Goal: Task Accomplishment & Management: Manage account settings

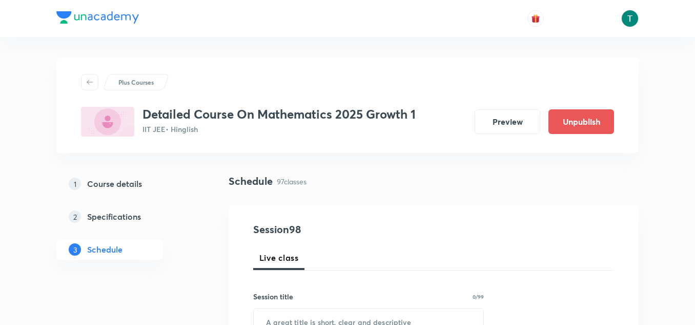
scroll to position [30, 0]
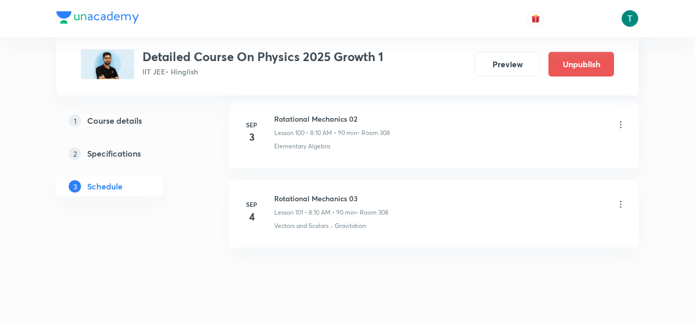
scroll to position [8571, 0]
click at [620, 205] on icon at bounding box center [621, 205] width 2 height 7
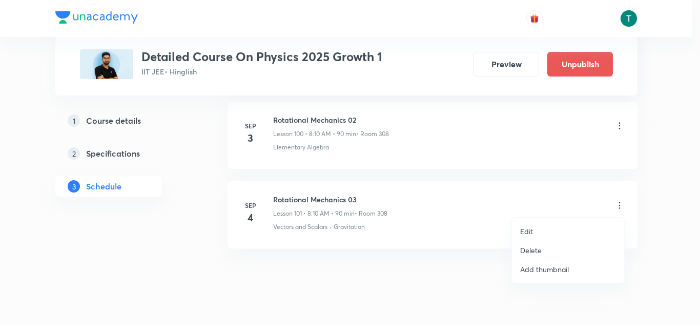
click at [536, 247] on p "Delete" at bounding box center [531, 250] width 22 height 11
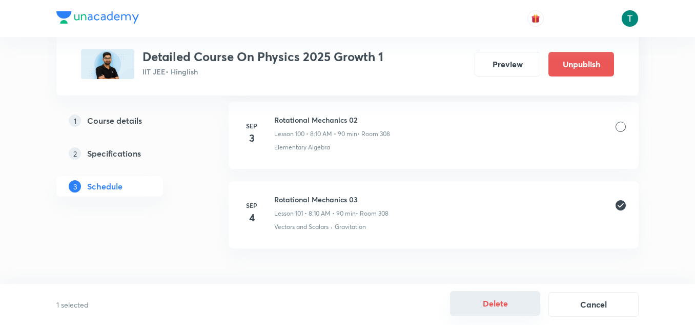
click at [497, 303] on button "Delete" at bounding box center [495, 303] width 90 height 25
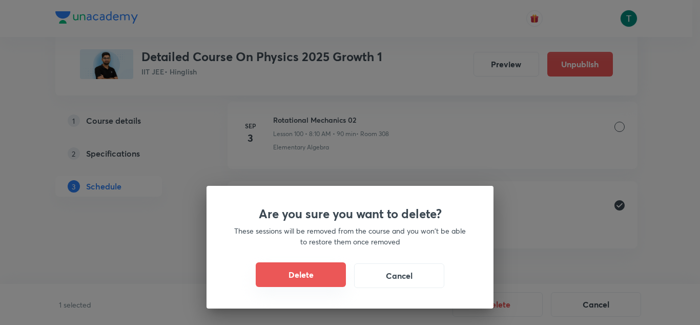
click at [295, 281] on button "Delete" at bounding box center [301, 274] width 90 height 25
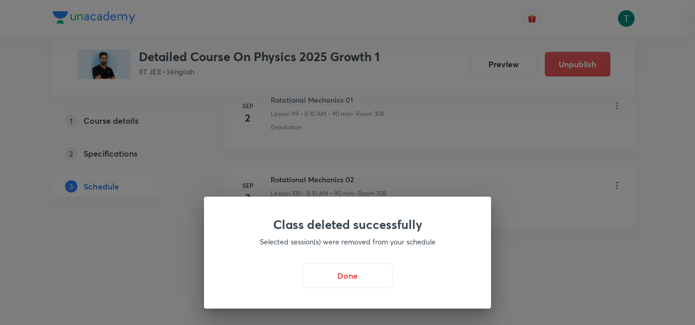
scroll to position [8512, 0]
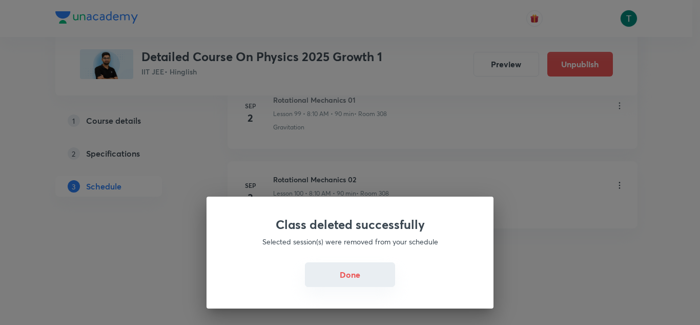
click at [326, 274] on button "Done" at bounding box center [350, 274] width 90 height 25
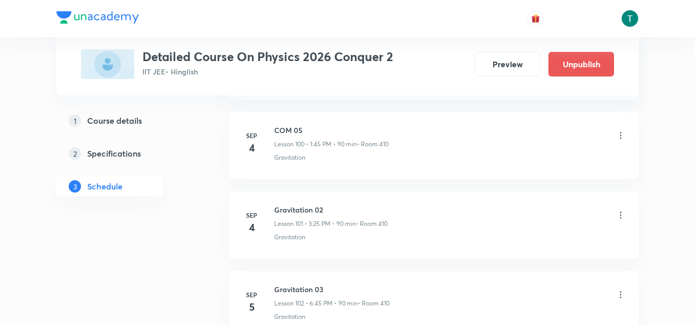
scroll to position [8561, 0]
click at [620, 136] on icon at bounding box center [621, 136] width 10 height 10
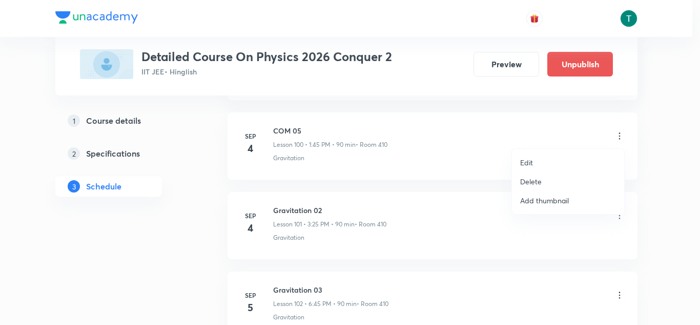
click at [552, 185] on li "Delete" at bounding box center [568, 181] width 112 height 19
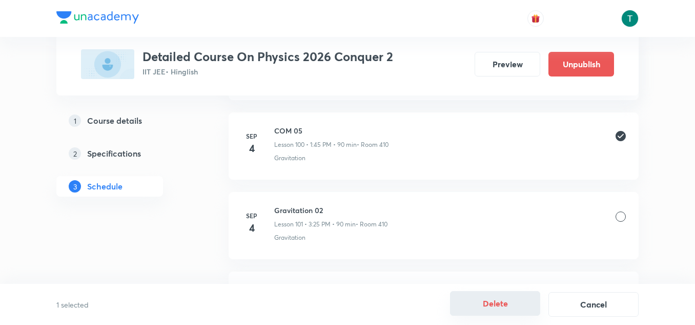
click at [512, 302] on button "Delete" at bounding box center [495, 303] width 90 height 25
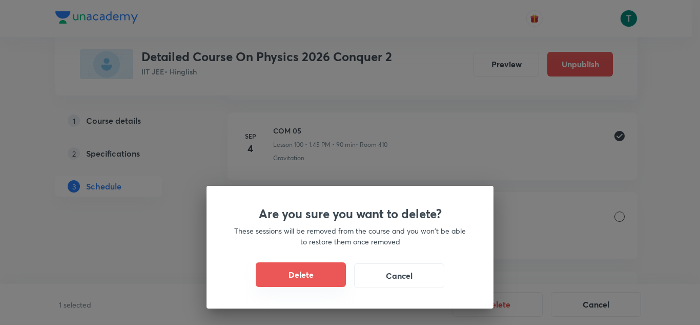
click at [294, 266] on button "Delete" at bounding box center [301, 274] width 90 height 25
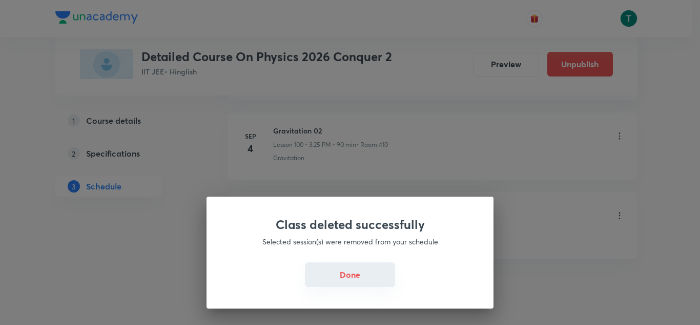
click at [344, 269] on button "Done" at bounding box center [350, 274] width 90 height 25
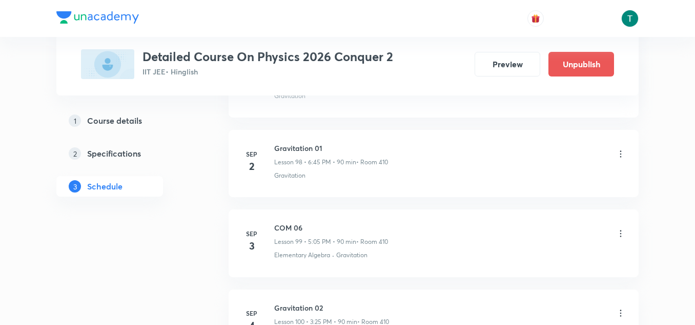
scroll to position [8569, 0]
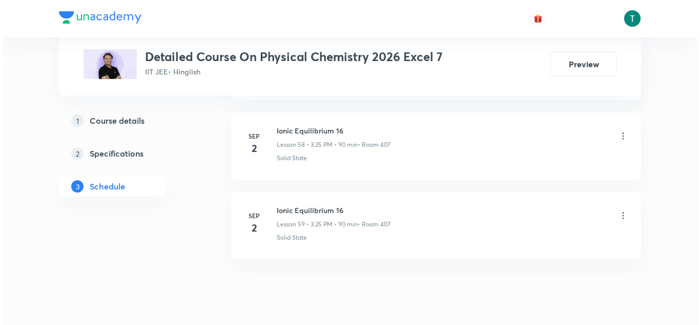
scroll to position [5158, 0]
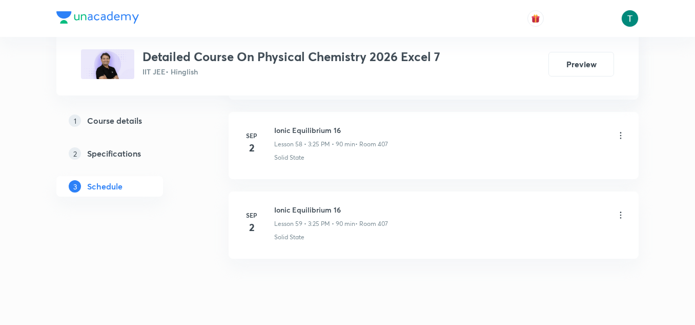
click at [615, 216] on div "Ionic Equilibrium 16 Lesson 59 • 3:25 PM • 90 min • Room 407" at bounding box center [450, 216] width 352 height 24
click at [621, 214] on icon at bounding box center [621, 215] width 10 height 10
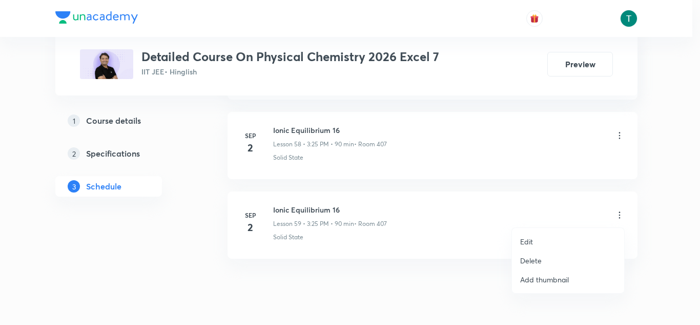
click at [521, 239] on p "Edit" at bounding box center [526, 241] width 13 height 11
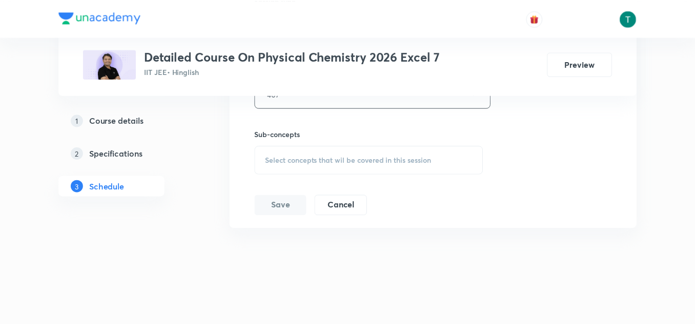
scroll to position [5099, 0]
click at [344, 158] on span "Select concepts that wil be covered in this session" at bounding box center [348, 160] width 167 height 8
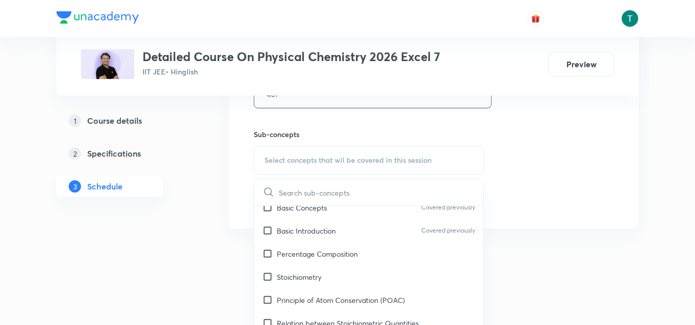
scroll to position [32, 0]
click at [319, 245] on div "Percentage Composition" at bounding box center [368, 254] width 229 height 23
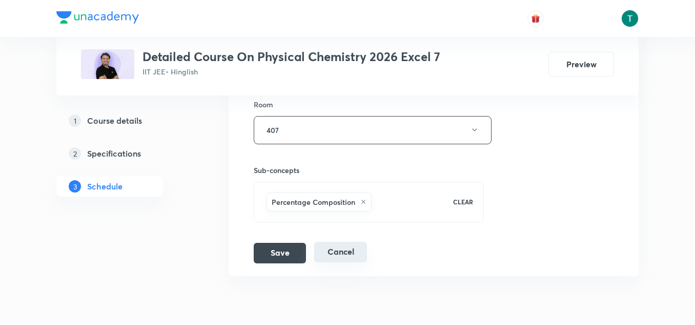
click at [342, 254] on button "Cancel" at bounding box center [340, 252] width 53 height 21
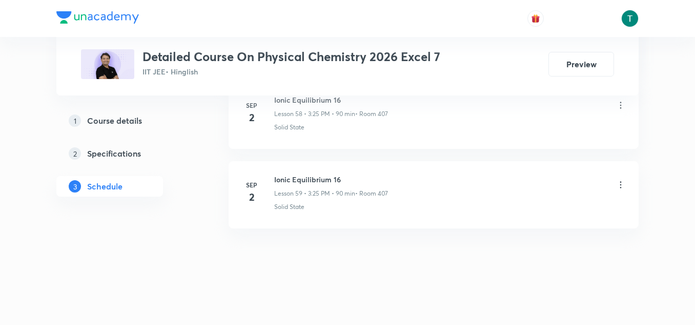
scroll to position [4717, 0]
click at [570, 63] on button "Preview" at bounding box center [582, 63] width 66 height 25
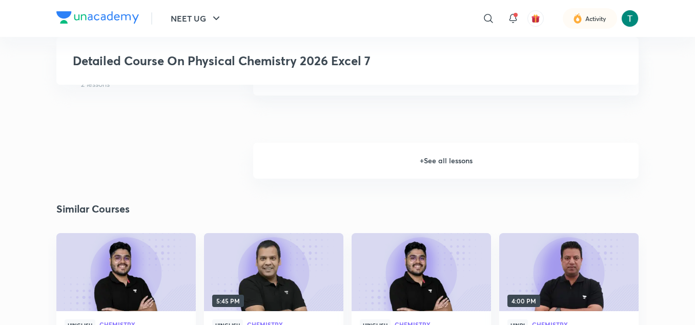
scroll to position [964, 0]
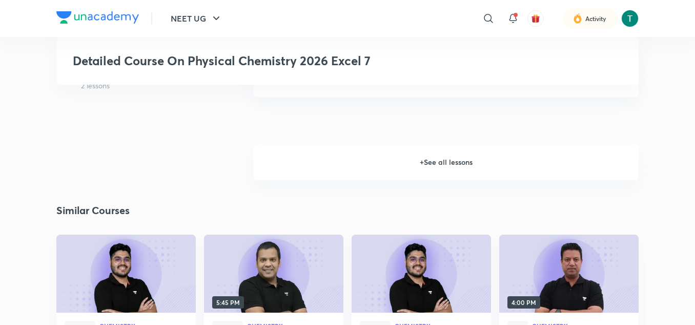
click at [441, 162] on h6 "+ See all lessons" at bounding box center [446, 162] width 386 height 36
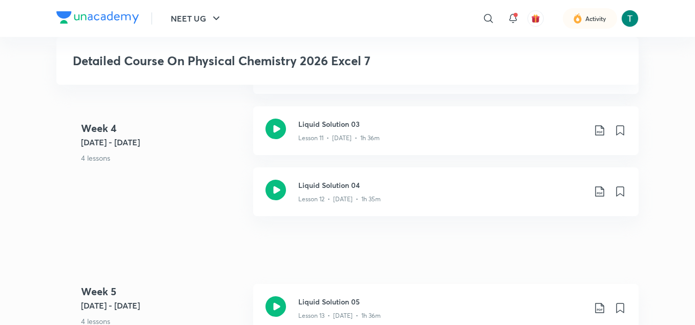
scroll to position [1147, 0]
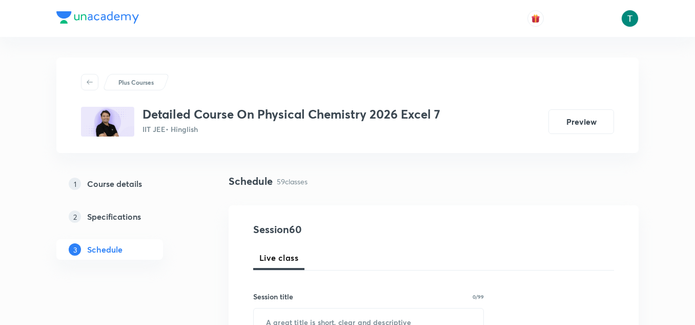
scroll to position [5188, 0]
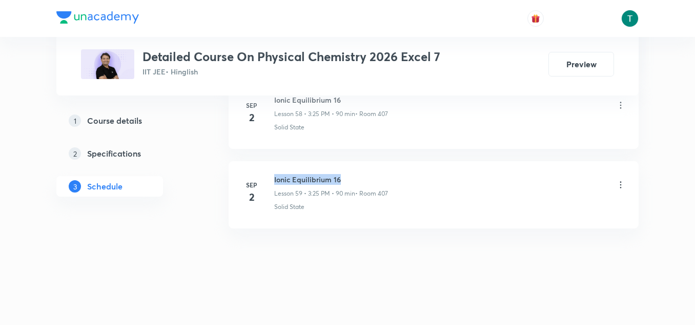
drag, startPoint x: 272, startPoint y: 173, endPoint x: 420, endPoint y: 176, distance: 148.2
click at [420, 176] on div "Sep 2 Ionic Equilibrium 16 Lesson 59 • 3:25 PM • 90 min • Room 407 Solid State" at bounding box center [434, 192] width 385 height 37
copy h6 "Ionic Equilibrium 16"
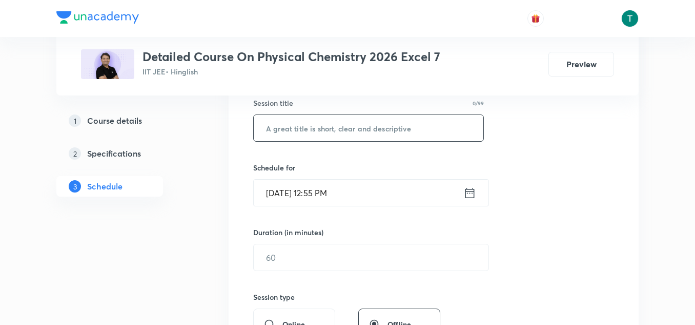
scroll to position [198, 0]
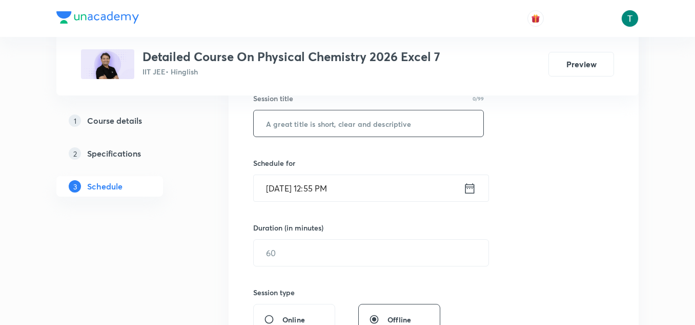
paste input "Ionic Equilibrium 16"
click at [306, 129] on input "Ionic Equilibrium 16" at bounding box center [369, 123] width 230 height 26
type input "Ionic Equilibrium 17"
click at [291, 186] on input "Sep 3, 2025, 12:55 PM" at bounding box center [359, 188] width 210 height 26
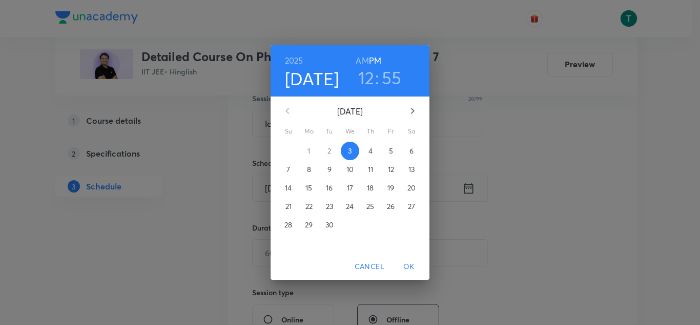
click at [367, 83] on h3 "12" at bounding box center [366, 78] width 16 height 22
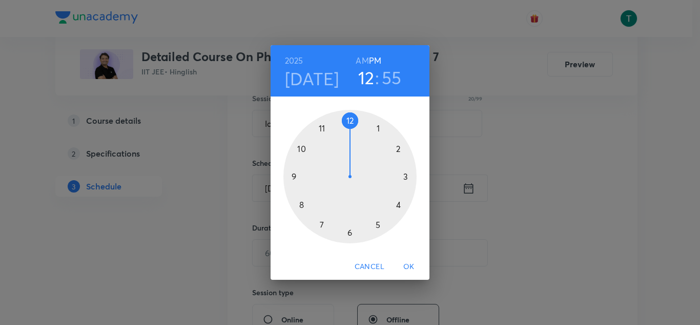
click at [406, 173] on div at bounding box center [350, 176] width 133 height 133
click at [377, 222] on div at bounding box center [350, 176] width 133 height 133
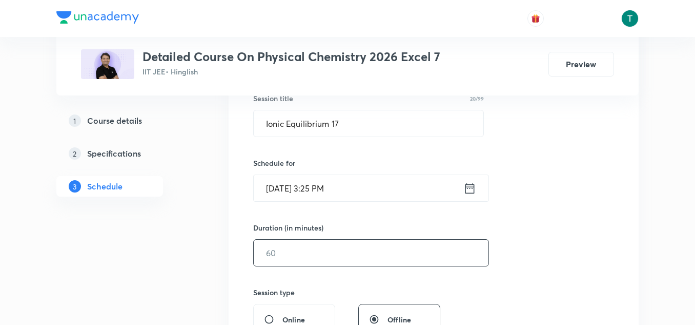
click at [297, 242] on input "text" at bounding box center [371, 252] width 235 height 26
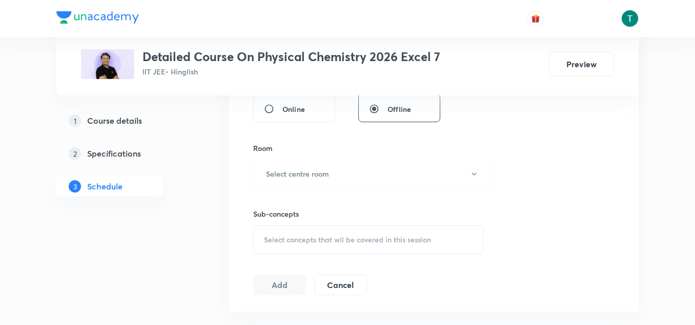
scroll to position [409, 0]
type input "90"
click at [349, 178] on button "Select centre room" at bounding box center [372, 173] width 238 height 28
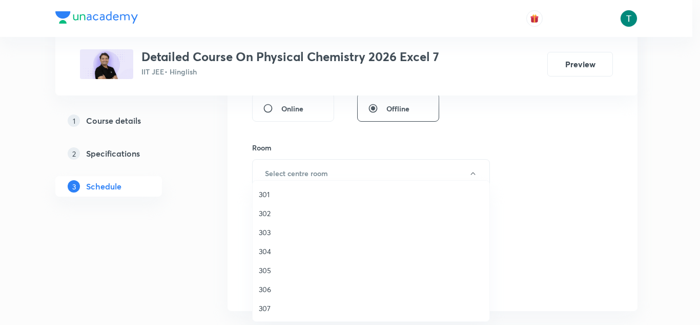
click at [555, 158] on div at bounding box center [350, 162] width 700 height 325
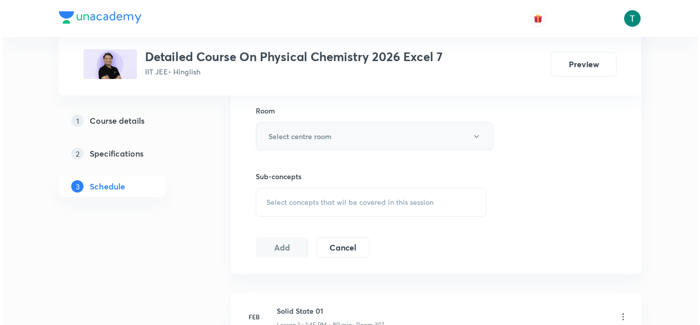
scroll to position [446, 0]
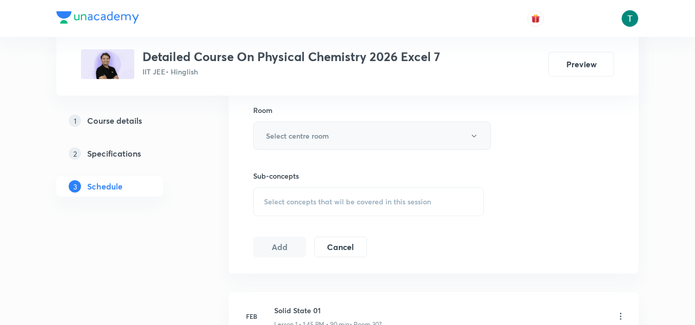
click at [328, 132] on h6 "Select centre room" at bounding box center [297, 135] width 63 height 11
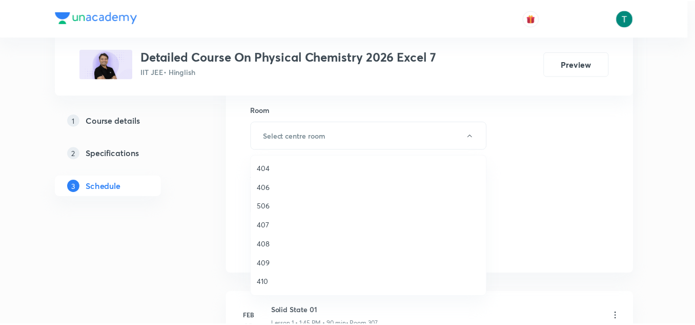
scroll to position [268, 0]
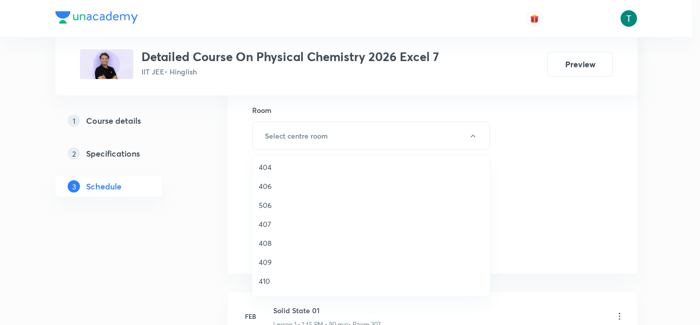
click at [278, 227] on span "407" at bounding box center [371, 223] width 225 height 11
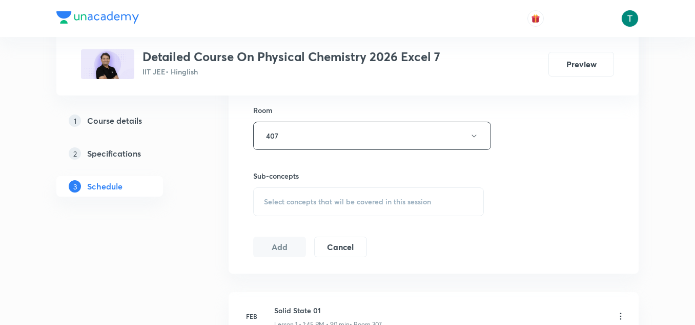
click at [317, 208] on div "Select concepts that wil be covered in this session" at bounding box center [368, 201] width 231 height 29
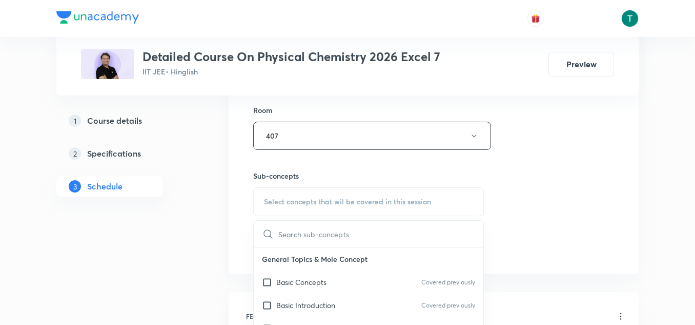
scroll to position [499, 0]
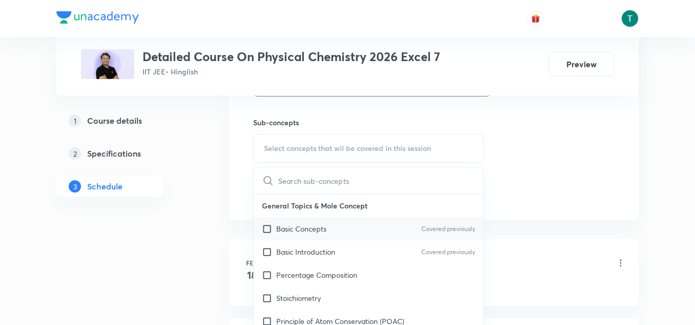
click at [309, 229] on p "Basic Concepts" at bounding box center [301, 228] width 50 height 11
checkbox input "true"
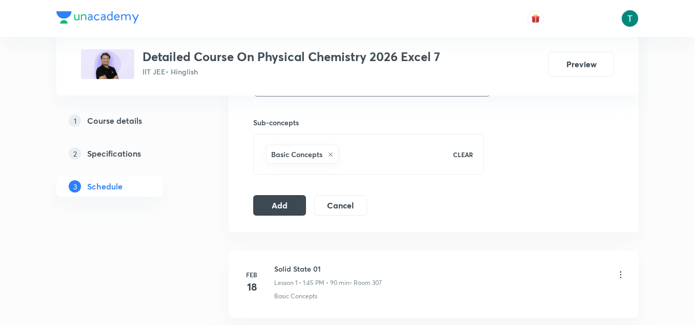
click at [275, 207] on button "Add" at bounding box center [279, 204] width 53 height 21
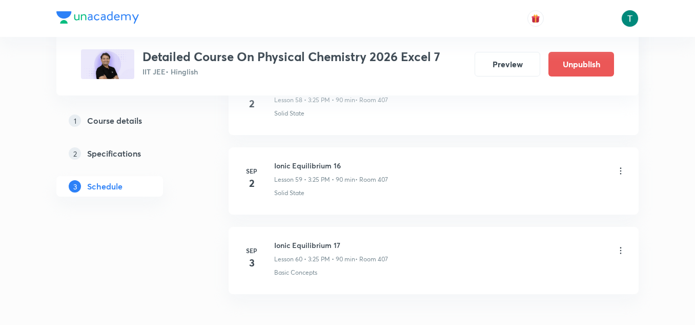
scroll to position [4750, 0]
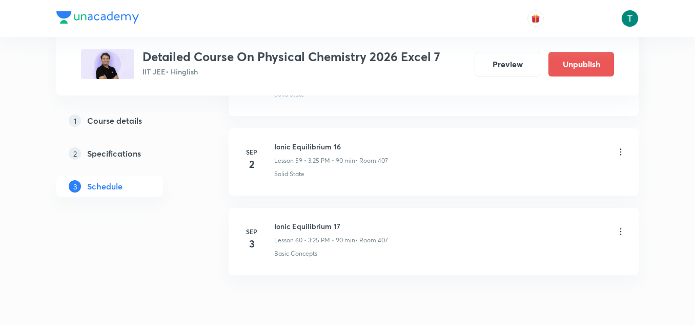
click at [169, 197] on div "1 Course details 2 Specifications 3 Schedule" at bounding box center [125, 159] width 139 height 98
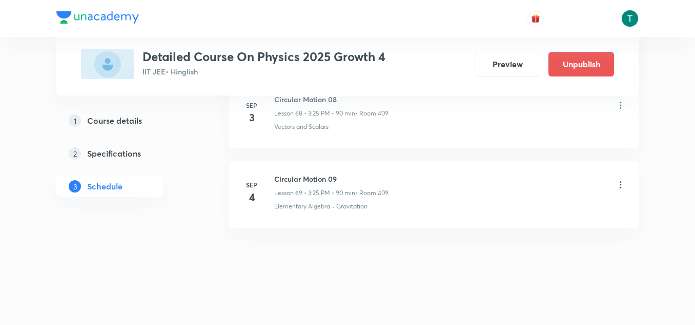
click at [621, 191] on div at bounding box center [621, 185] width 10 height 12
click at [620, 187] on icon at bounding box center [621, 184] width 10 height 10
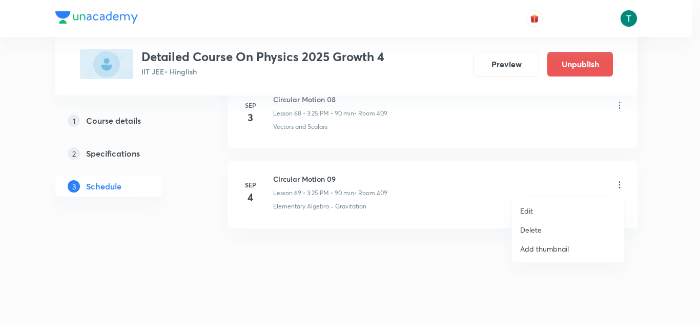
click at [536, 231] on p "Delete" at bounding box center [531, 229] width 22 height 11
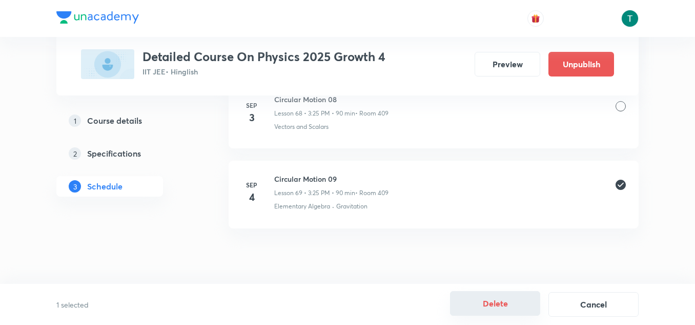
click at [507, 299] on button "Delete" at bounding box center [495, 303] width 90 height 25
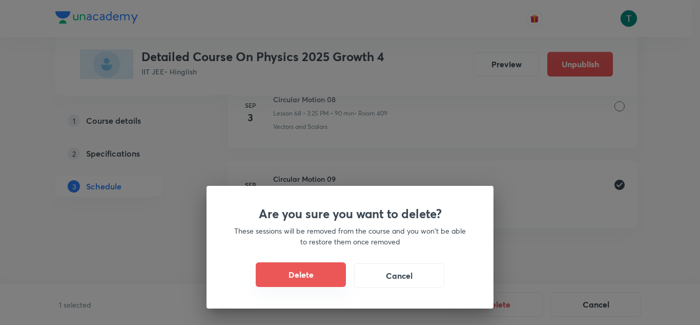
click at [312, 276] on button "Delete" at bounding box center [301, 274] width 90 height 25
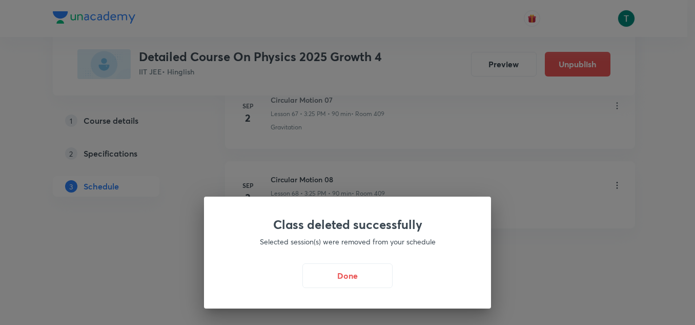
scroll to position [5969, 0]
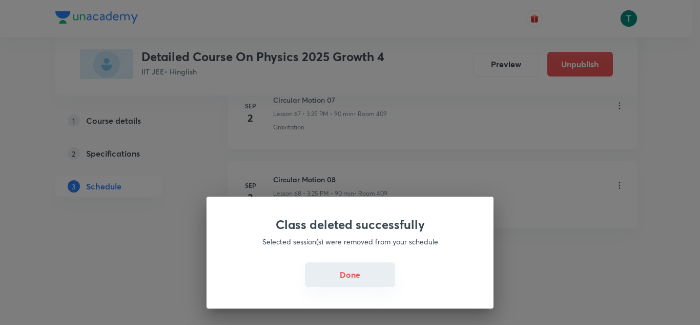
click at [342, 274] on button "Done" at bounding box center [350, 274] width 90 height 25
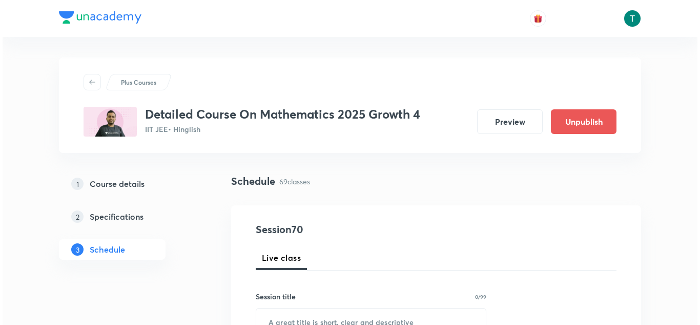
scroll to position [5982, 0]
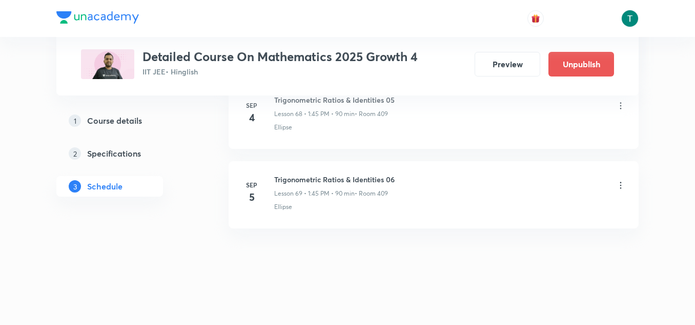
click at [618, 102] on icon at bounding box center [621, 106] width 10 height 10
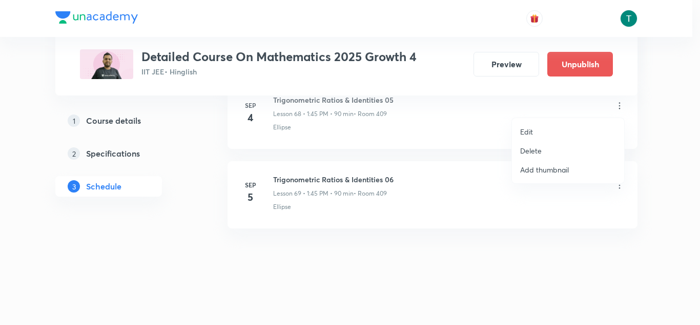
click at [539, 131] on li "Edit" at bounding box center [568, 131] width 112 height 19
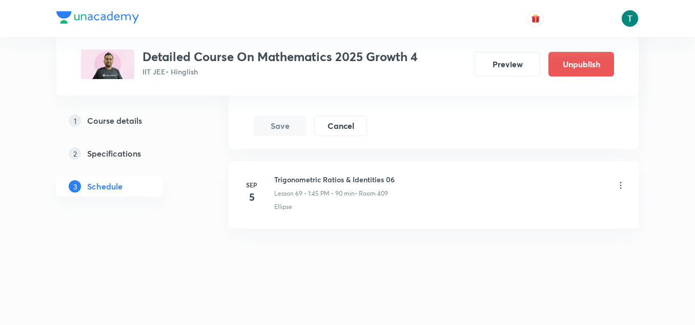
scroll to position [5831, 0]
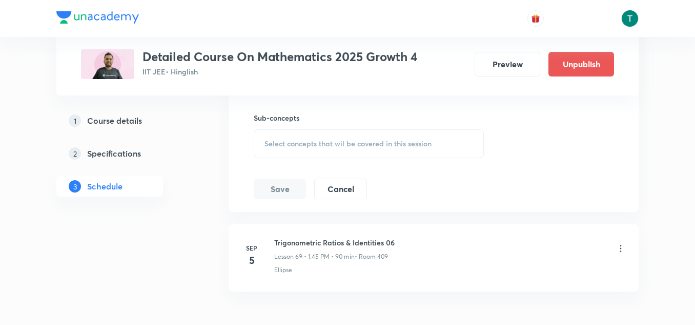
click at [361, 141] on span "Select concepts that wil be covered in this session" at bounding box center [348, 143] width 167 height 8
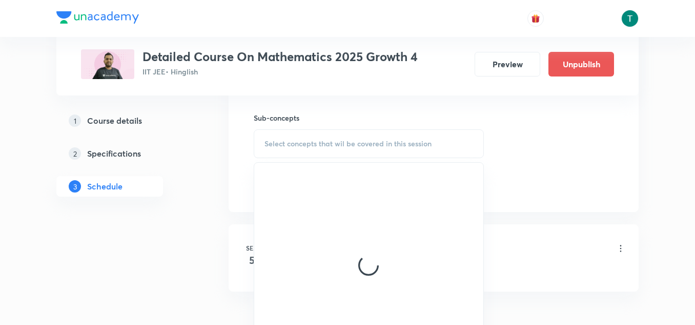
click at [335, 242] on div at bounding box center [368, 265] width 229 height 205
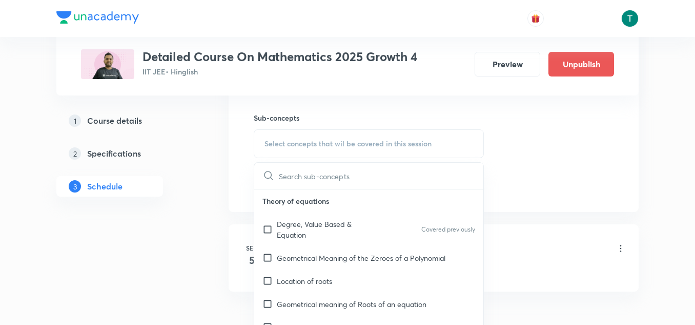
click at [335, 242] on div "Degree, Value Based & Equation Covered previously" at bounding box center [368, 229] width 229 height 34
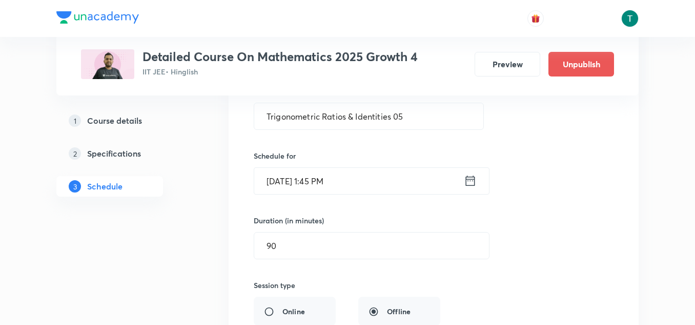
scroll to position [5529, 0]
click at [332, 171] on input "[DATE] 1:45 PM" at bounding box center [359, 181] width 210 height 26
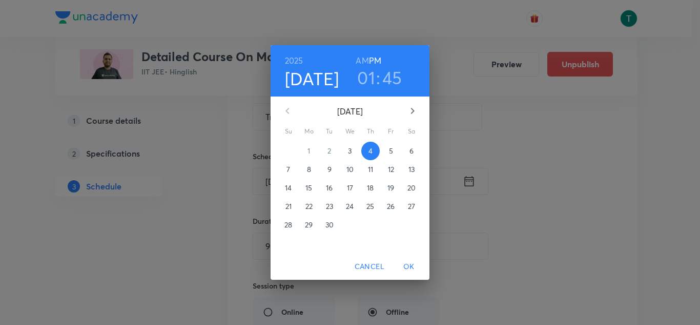
click at [368, 86] on h3 "01" at bounding box center [366, 78] width 18 height 22
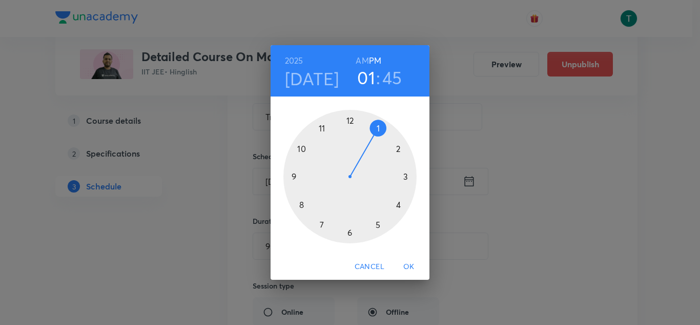
click at [406, 174] on div at bounding box center [350, 176] width 133 height 133
click at [379, 224] on div at bounding box center [350, 176] width 133 height 133
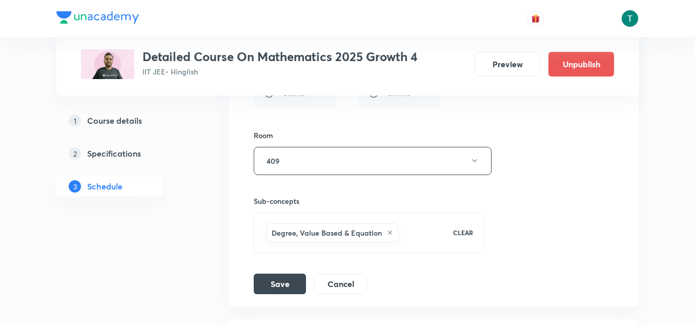
scroll to position [5757, 0]
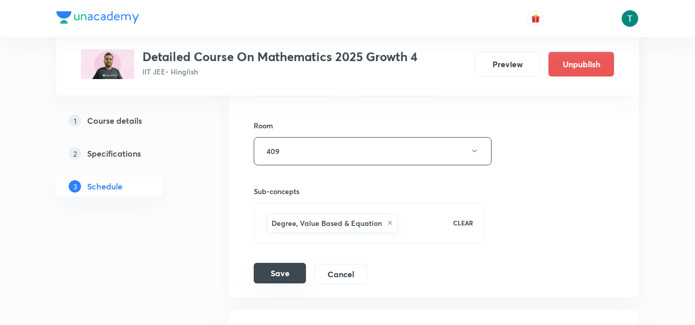
click at [287, 265] on button "Save" at bounding box center [280, 273] width 52 height 21
